Goal: Find specific fact: Find specific fact

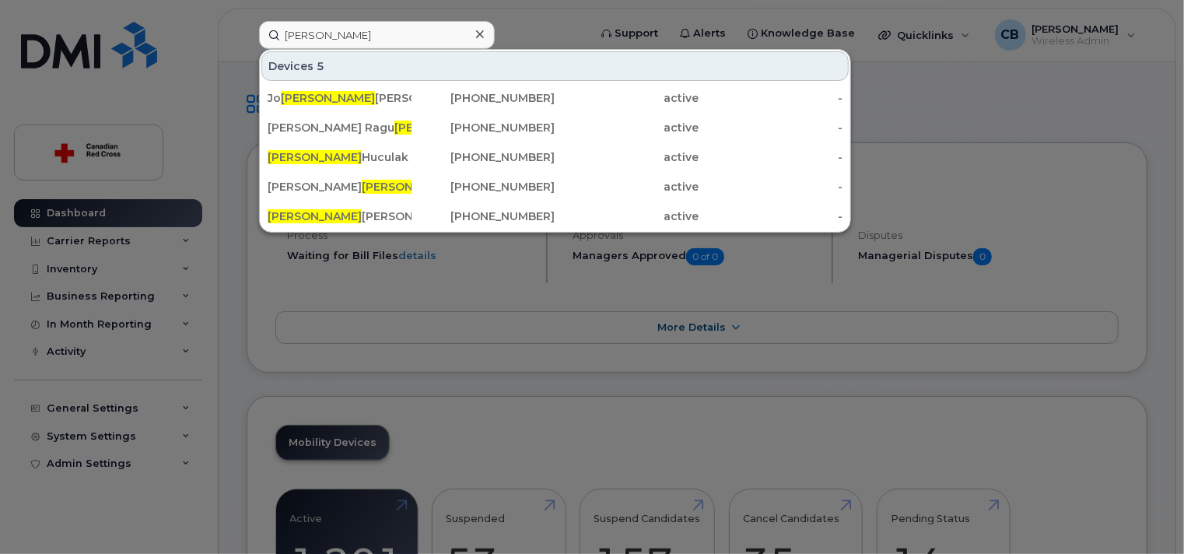
click at [86, 215] on div at bounding box center [592, 277] width 1184 height 554
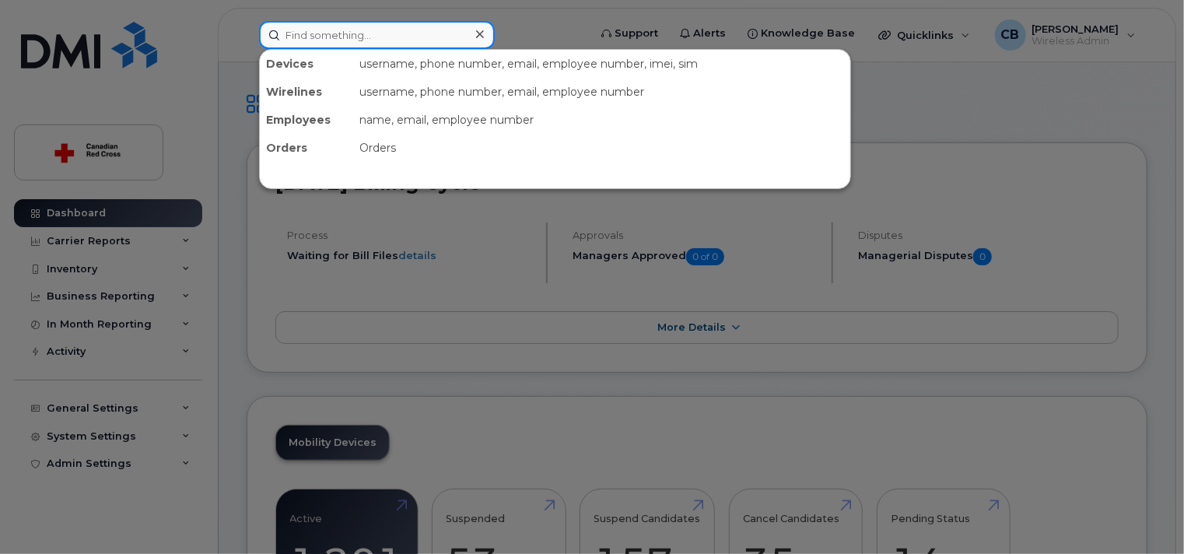
click at [334, 37] on input at bounding box center [377, 35] width 236 height 28
paste input "403-462-6867"
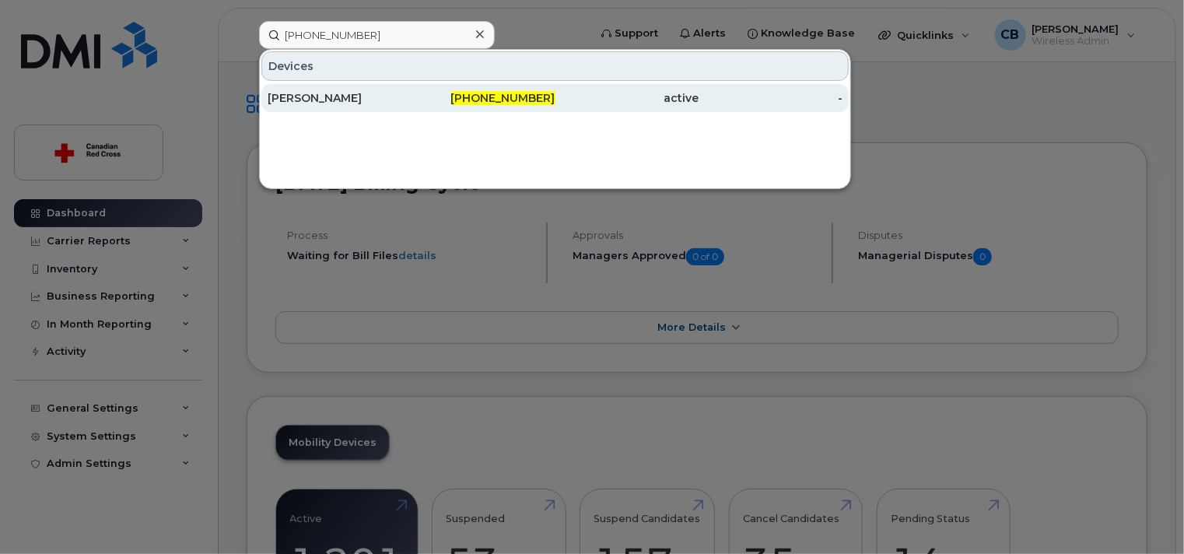
click at [331, 93] on div "Aswathi Vijayan" at bounding box center [340, 98] width 144 height 16
click at [333, 97] on div "Aswathi Vijayan" at bounding box center [340, 98] width 144 height 16
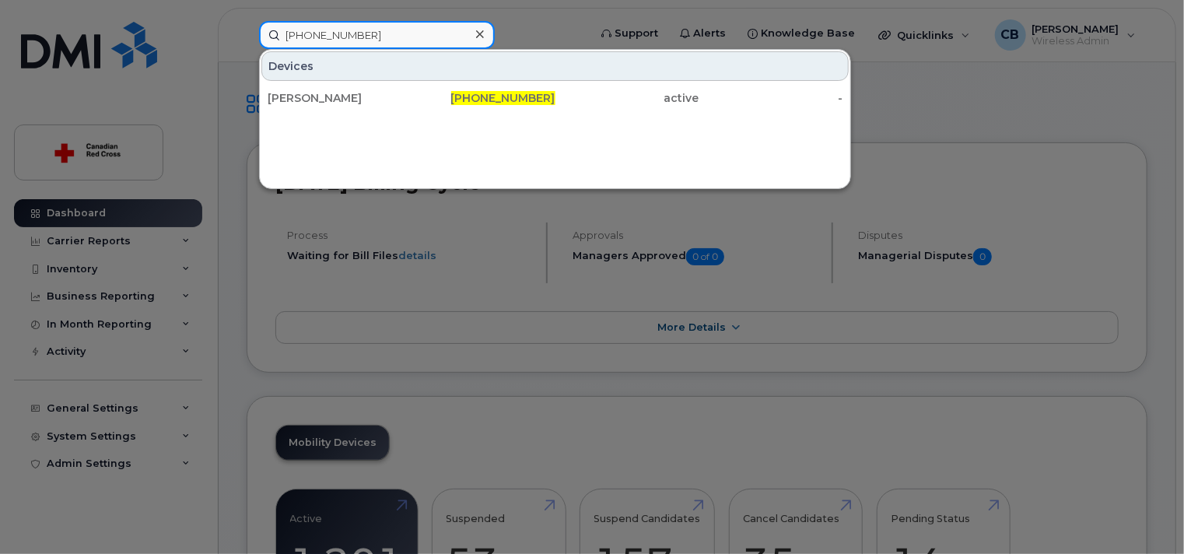
drag, startPoint x: 383, startPoint y: 31, endPoint x: 271, endPoint y: 33, distance: 112.1
click at [271, 33] on input "403-462-6867" at bounding box center [377, 35] width 236 height 28
paste input "647-594-3975"
type input "647-594-3975"
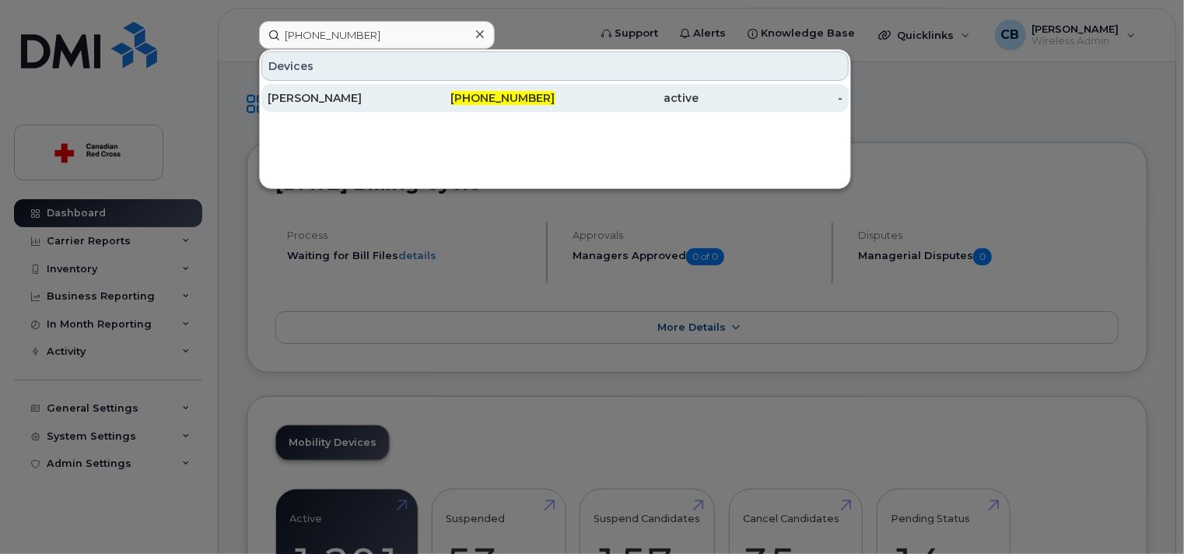
click at [363, 94] on div "[PERSON_NAME]" at bounding box center [340, 98] width 144 height 16
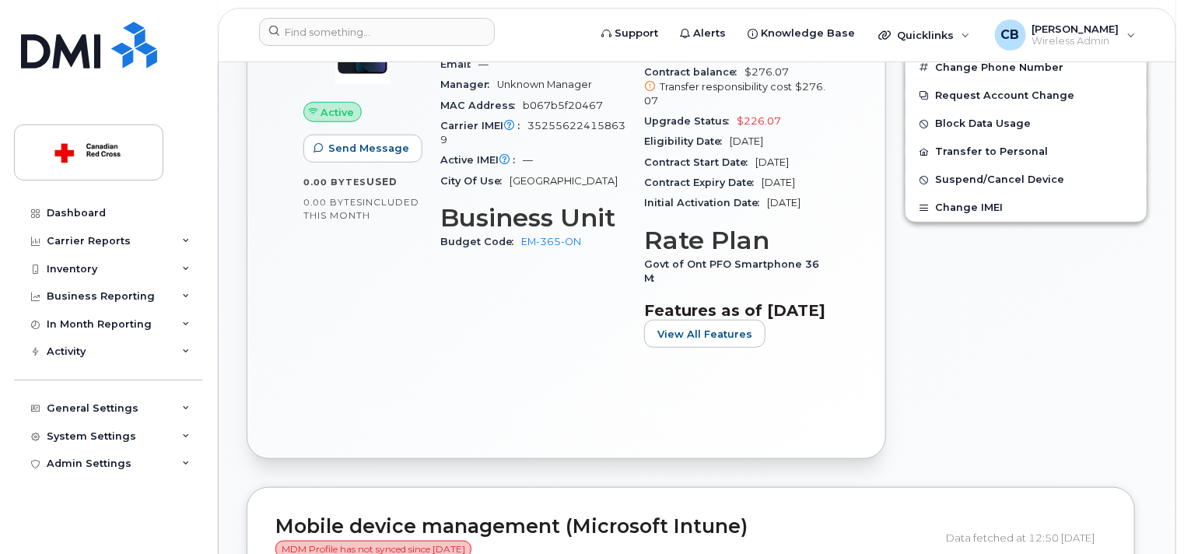
scroll to position [311, 0]
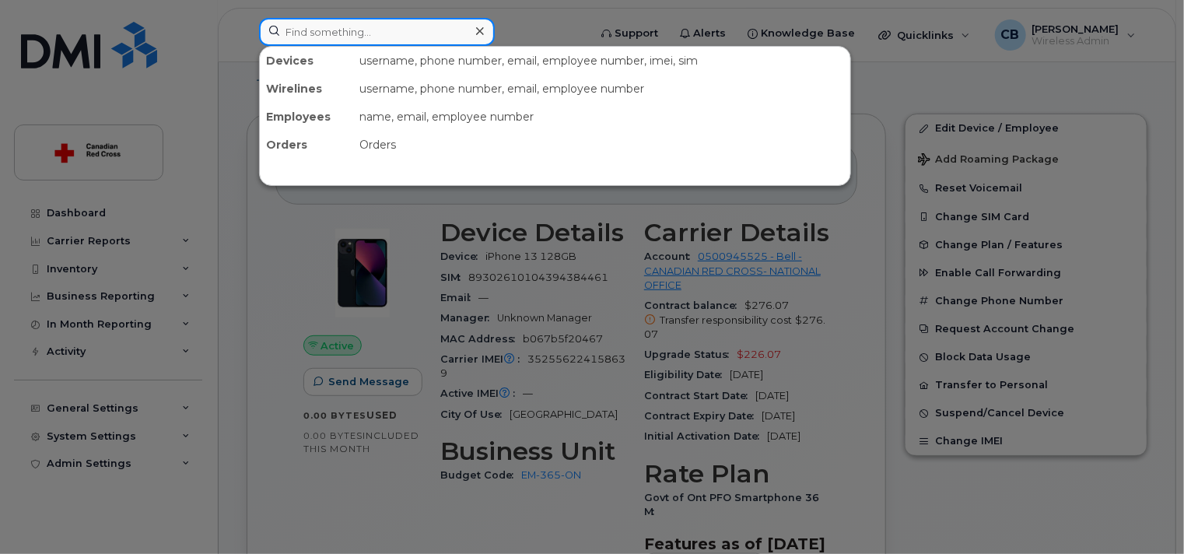
click at [367, 31] on input at bounding box center [377, 32] width 236 height 28
paste input "647-594-3975"
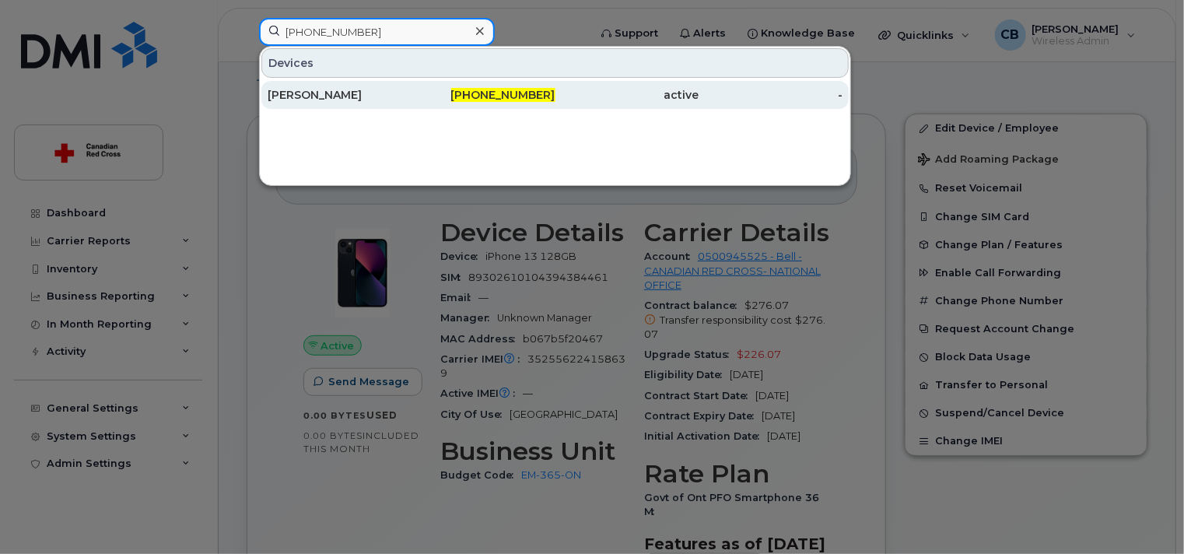
type input "647-594-3975"
click at [355, 93] on div "[PERSON_NAME]" at bounding box center [340, 95] width 144 height 16
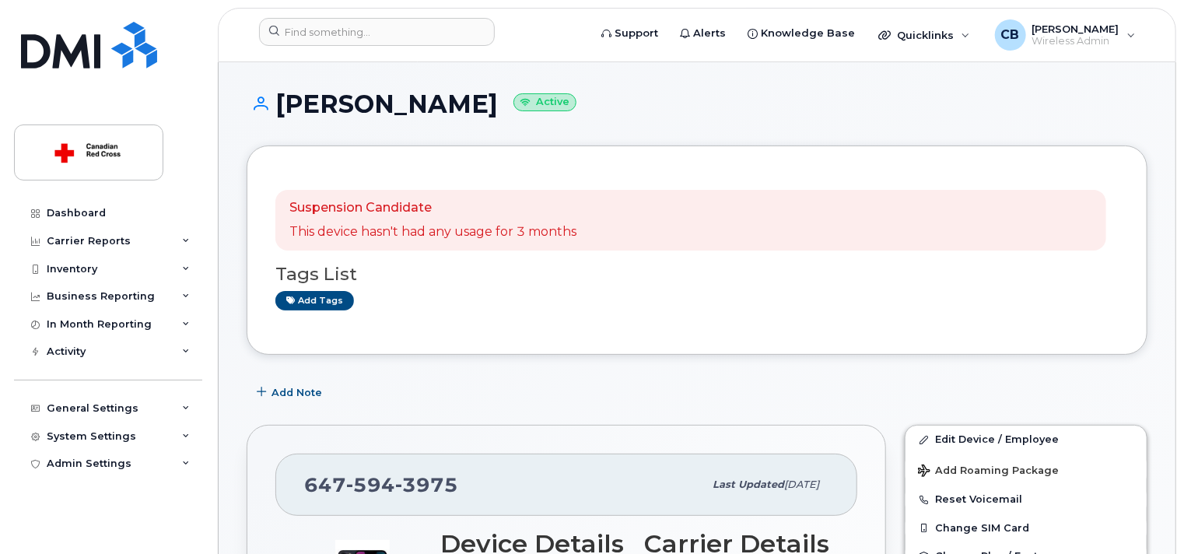
scroll to position [311, 0]
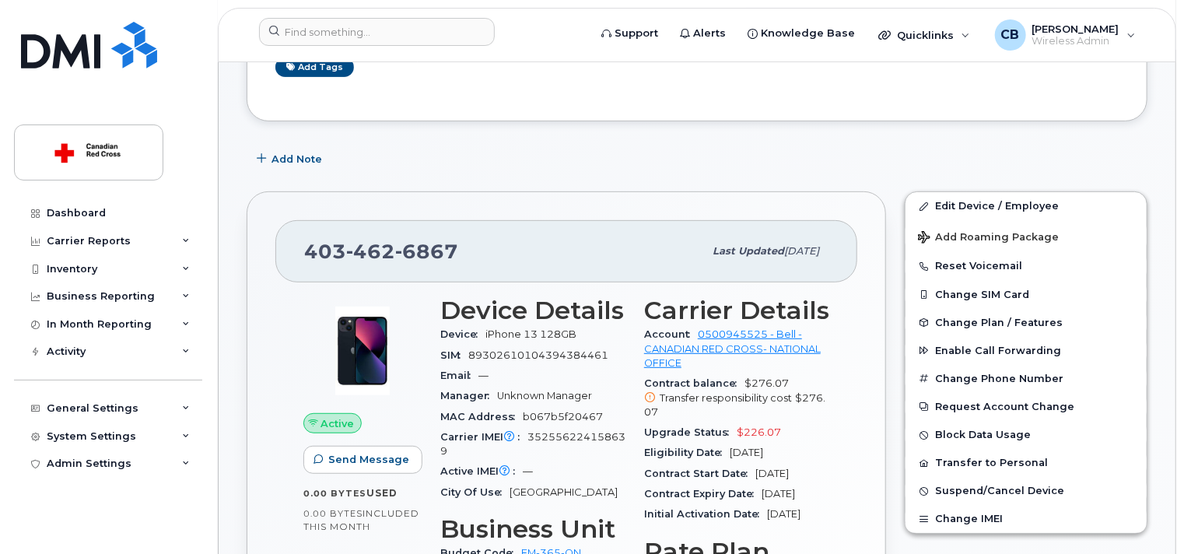
scroll to position [311, 0]
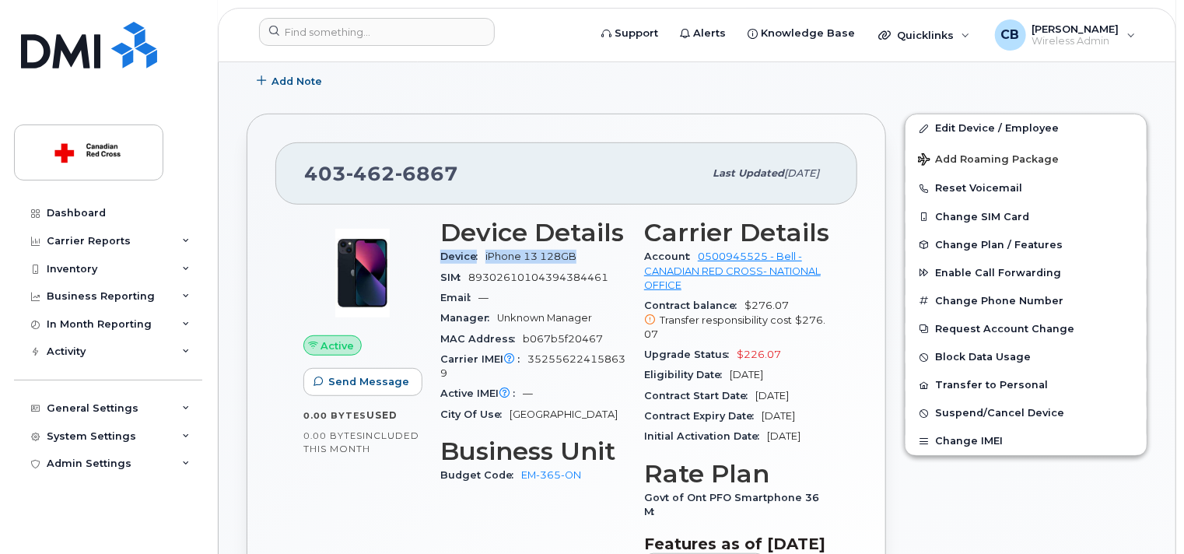
drag, startPoint x: 590, startPoint y: 255, endPoint x: 439, endPoint y: 261, distance: 151.1
click at [439, 261] on div "Device Details Device iPhone 13 128GB SIM 89302610104394384461 Email — Manager …" at bounding box center [533, 406] width 204 height 394
copy div "Device iPhone 13 128GB"
drag, startPoint x: 791, startPoint y: 305, endPoint x: 644, endPoint y: 309, distance: 146.3
click at [644, 309] on div "Contract balance $276.07 Transfer responsibility cost $276.07" at bounding box center [736, 320] width 185 height 49
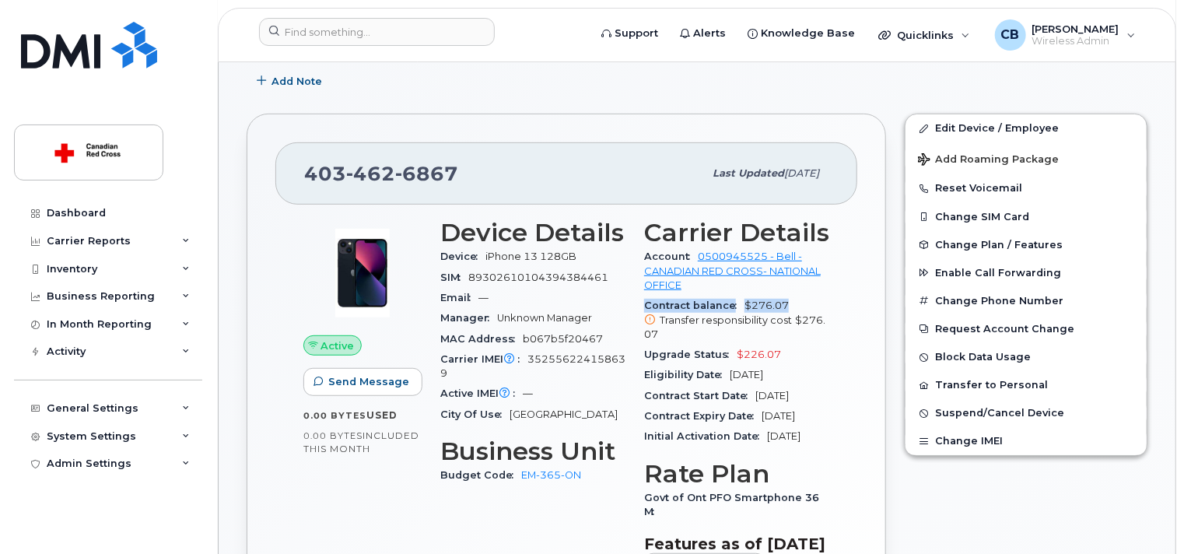
copy div "Contract balance $276.07"
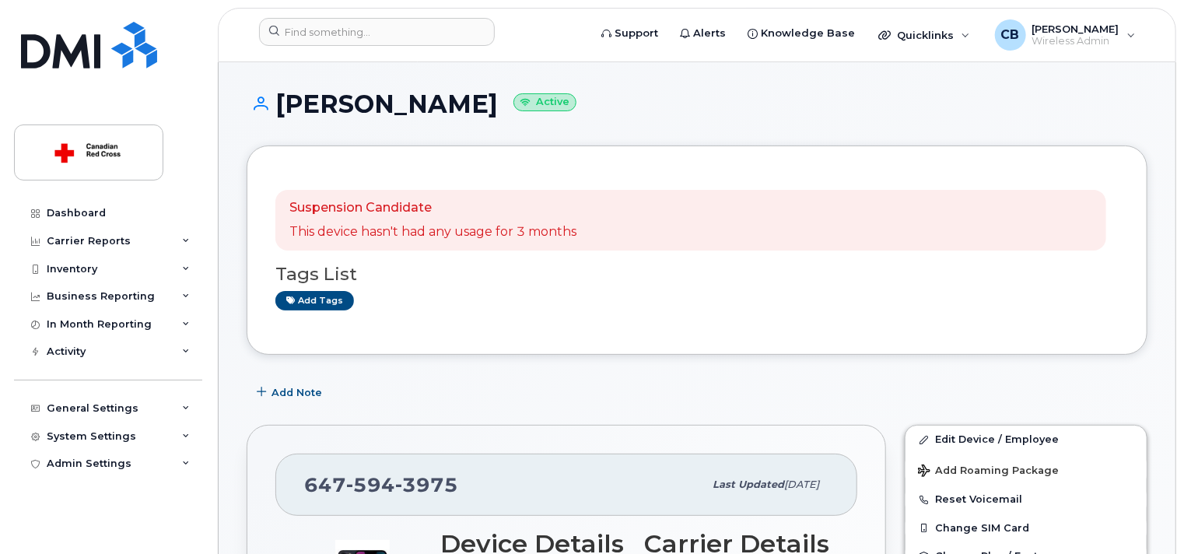
scroll to position [233, 0]
